Goal: Task Accomplishment & Management: Use online tool/utility

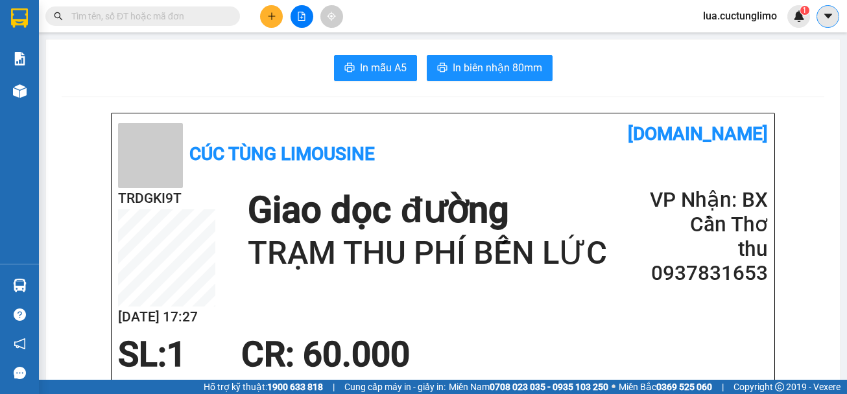
click at [832, 18] on icon "caret-down" at bounding box center [829, 16] width 12 height 12
click at [799, 18] on img at bounding box center [800, 16] width 12 height 12
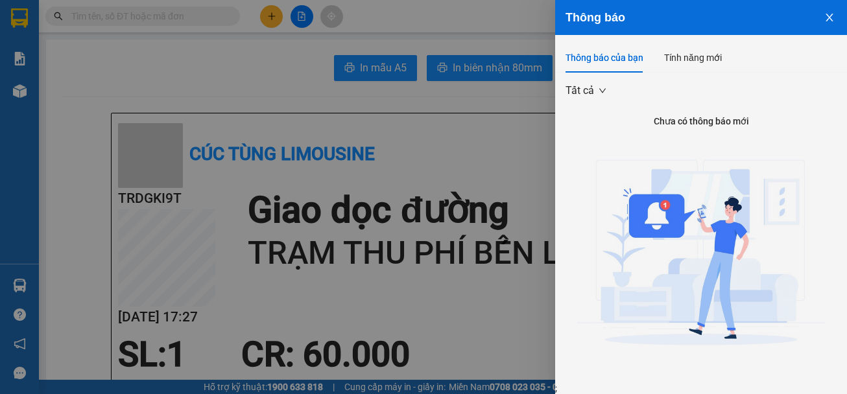
click at [825, 19] on icon "close" at bounding box center [830, 17] width 10 height 10
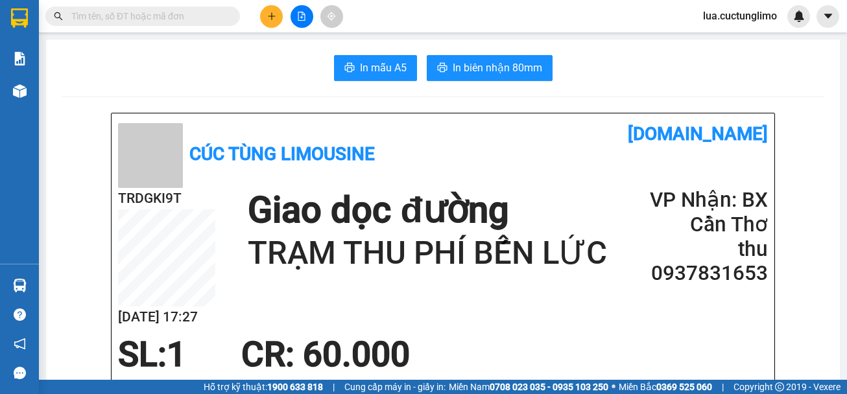
click at [725, 21] on span "lua.cuctunglimo" at bounding box center [740, 16] width 95 height 16
click at [733, 39] on span "Đăng xuất" at bounding box center [745, 40] width 67 height 14
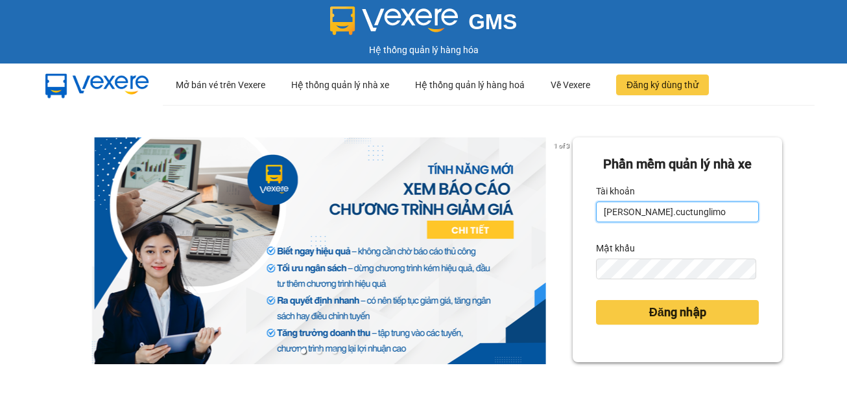
drag, startPoint x: 615, startPoint y: 209, endPoint x: 583, endPoint y: 208, distance: 32.4
click at [583, 208] on div "[PERSON_NAME] mềm [PERSON_NAME] nhà xe Tài [PERSON_NAME].cuctunglimo Mật khẩu Đ…" at bounding box center [678, 250] width 210 height 225
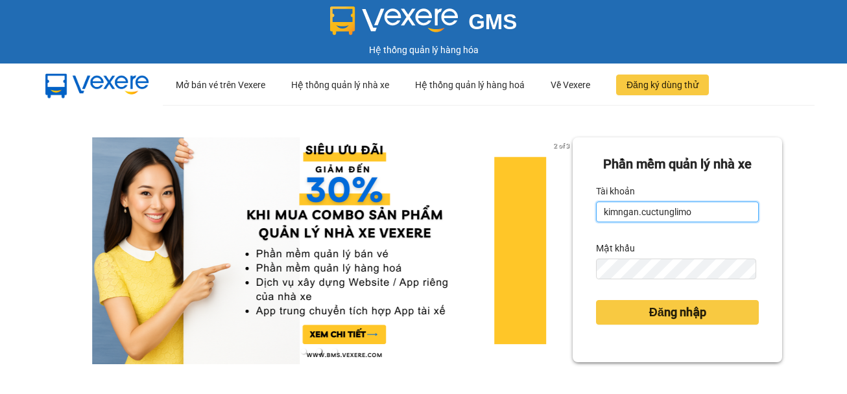
type input "kimngan.cuctunglimo"
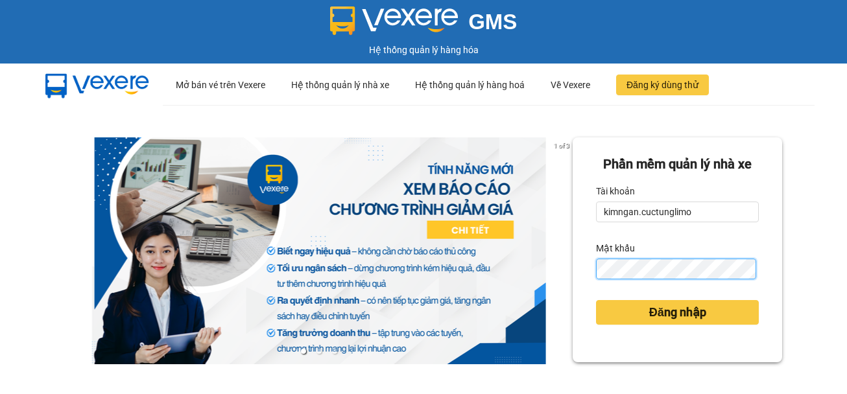
click at [596, 300] on button "Đăng nhập" at bounding box center [677, 312] width 163 height 25
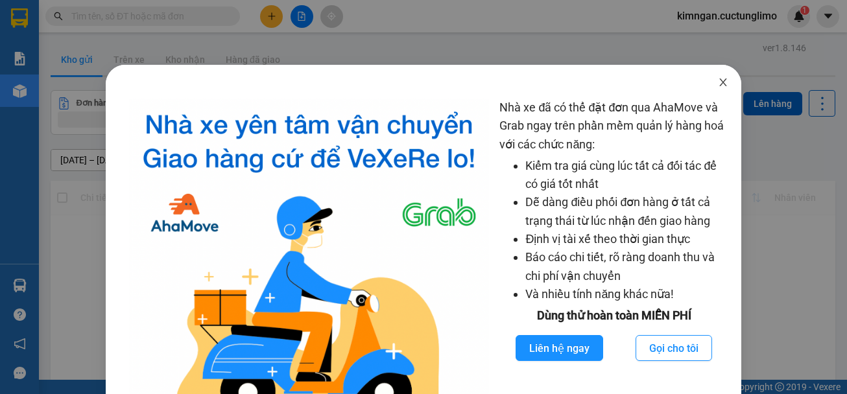
click at [718, 79] on icon "close" at bounding box center [723, 82] width 10 height 10
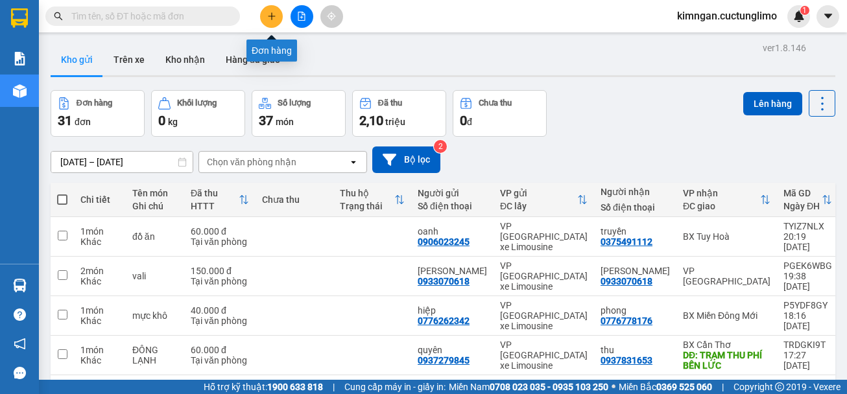
click at [275, 18] on icon "plus" at bounding box center [271, 16] width 9 height 9
